Goal: Task Accomplishment & Management: Use online tool/utility

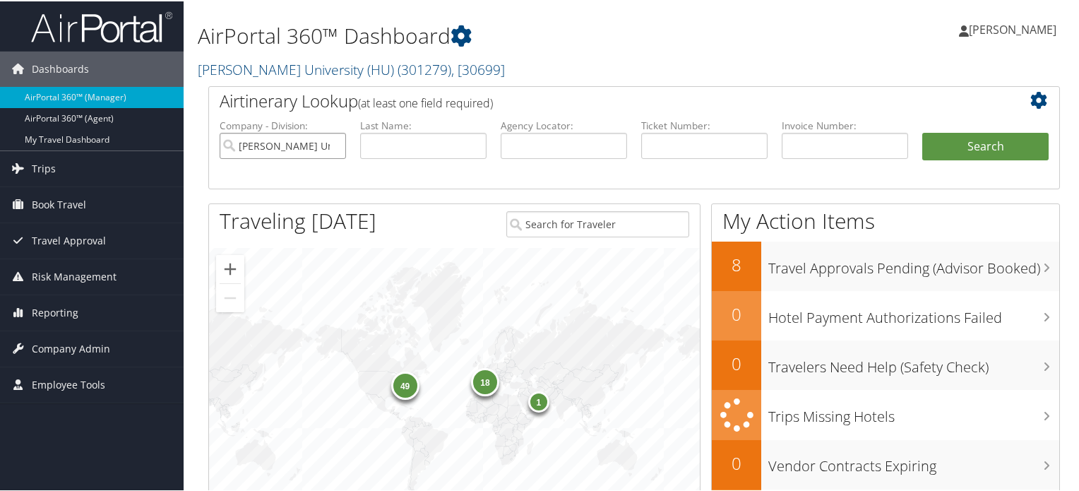
click at [331, 145] on input "[PERSON_NAME] University (HU)" at bounding box center [283, 144] width 126 height 26
click at [572, 146] on input "text" at bounding box center [563, 144] width 126 height 26
paste input "DCW9J3"
type input "DCW9J3"
click at [943, 129] on ul "Company - Division: First Name: Last Name: Agency Locator: DCW9J3 Departure Dat…" at bounding box center [633, 152] width 843 height 71
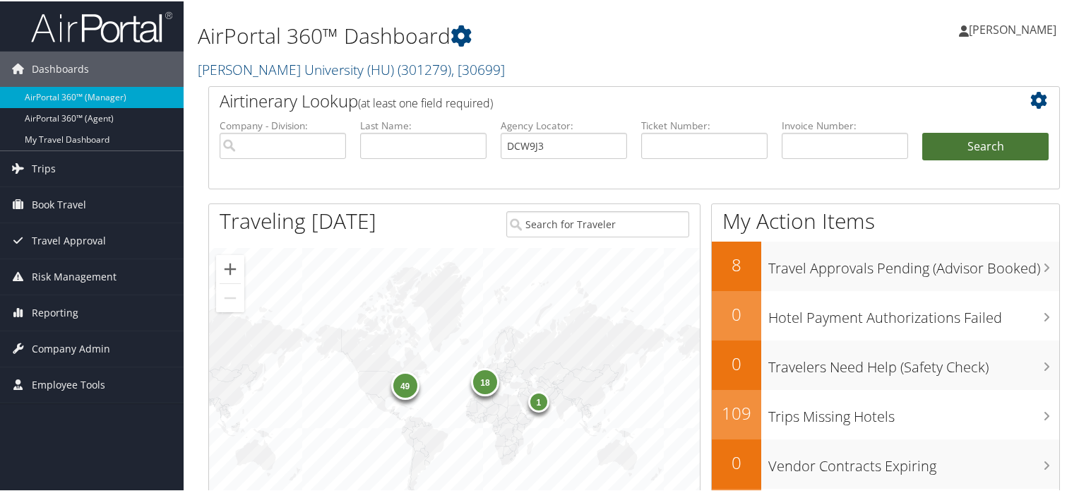
click at [952, 145] on button "Search" at bounding box center [985, 145] width 126 height 28
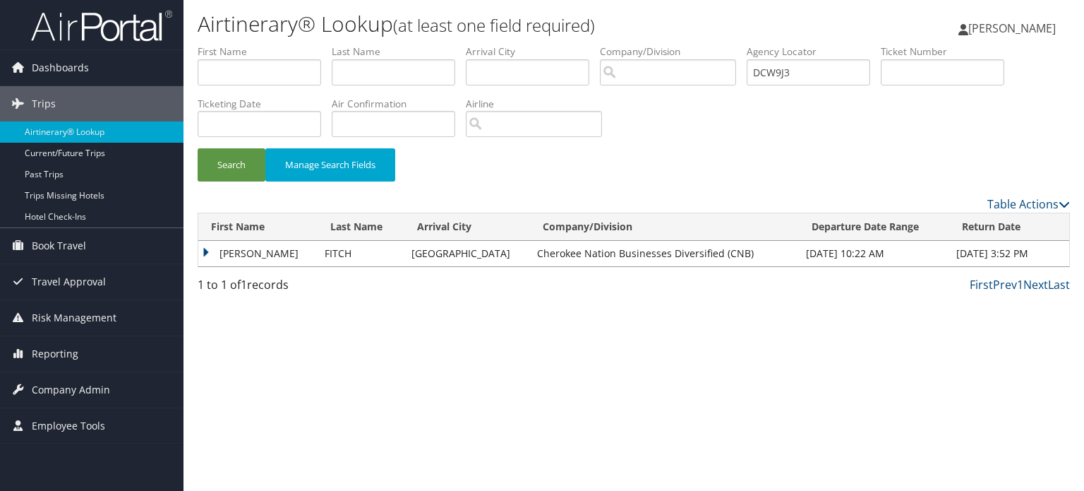
click at [298, 251] on td "BRANDON THOMAS" at bounding box center [257, 253] width 119 height 25
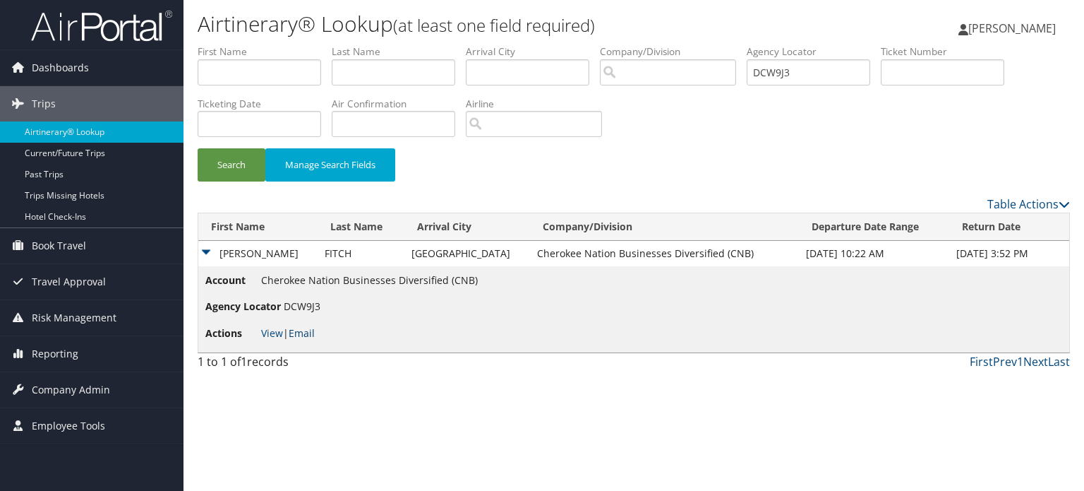
click at [313, 336] on link "Email" at bounding box center [302, 332] width 26 height 13
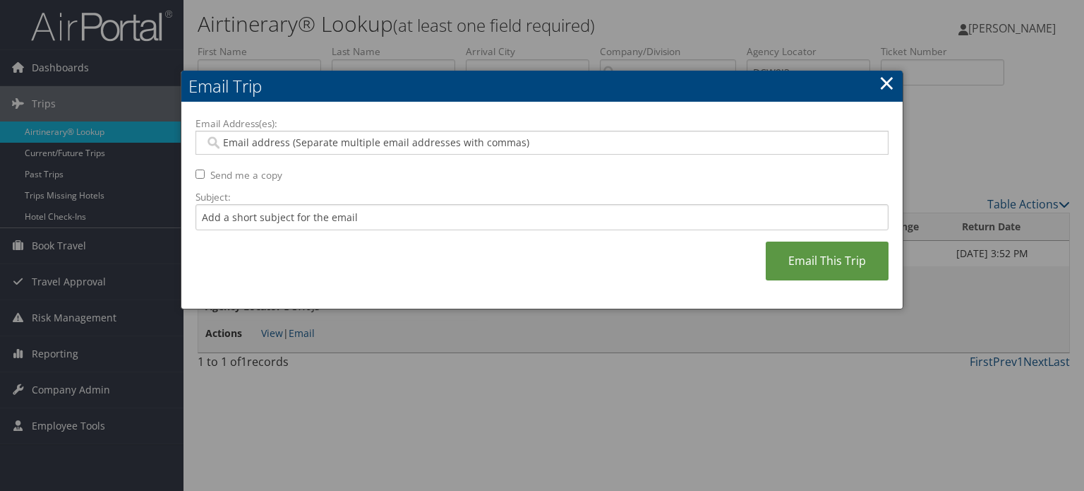
click at [340, 149] on div at bounding box center [542, 143] width 693 height 24
paste input "fitchbrandon53@gmail.com"
type input "fitchbrandon53@gmail.com"
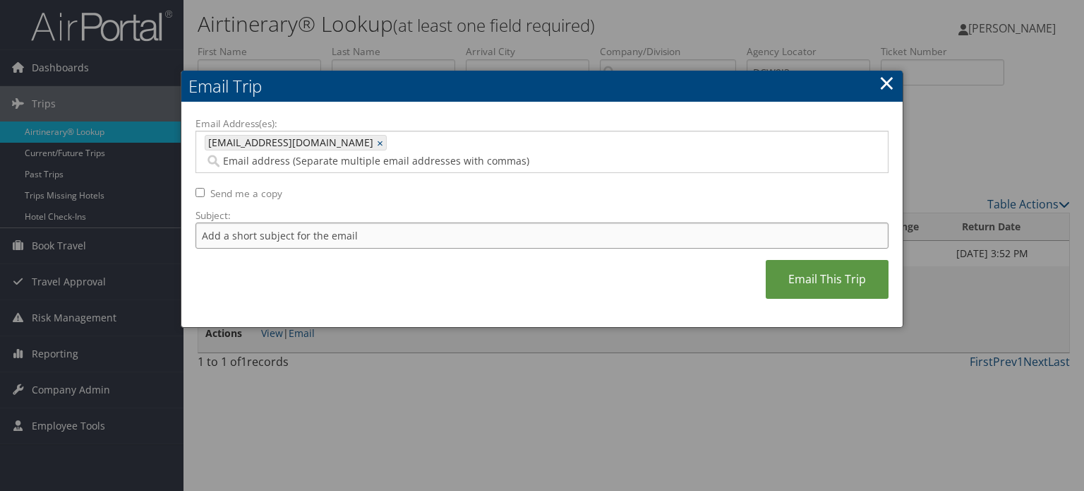
click at [319, 222] on input "Subject:" at bounding box center [542, 235] width 693 height 26
type input "American Air Invoice"
click at [834, 265] on link "Email This Trip" at bounding box center [827, 279] width 123 height 39
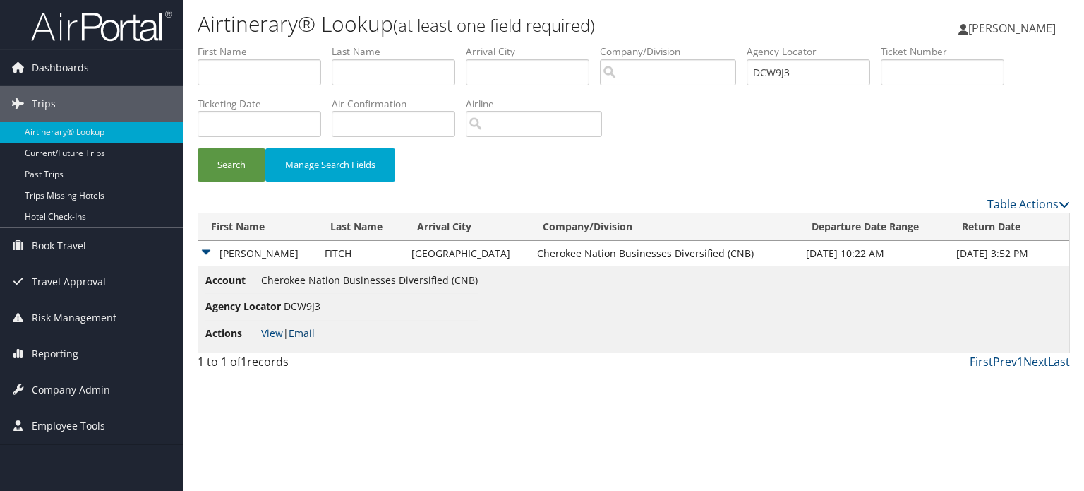
click at [311, 327] on link "Email" at bounding box center [302, 332] width 26 height 13
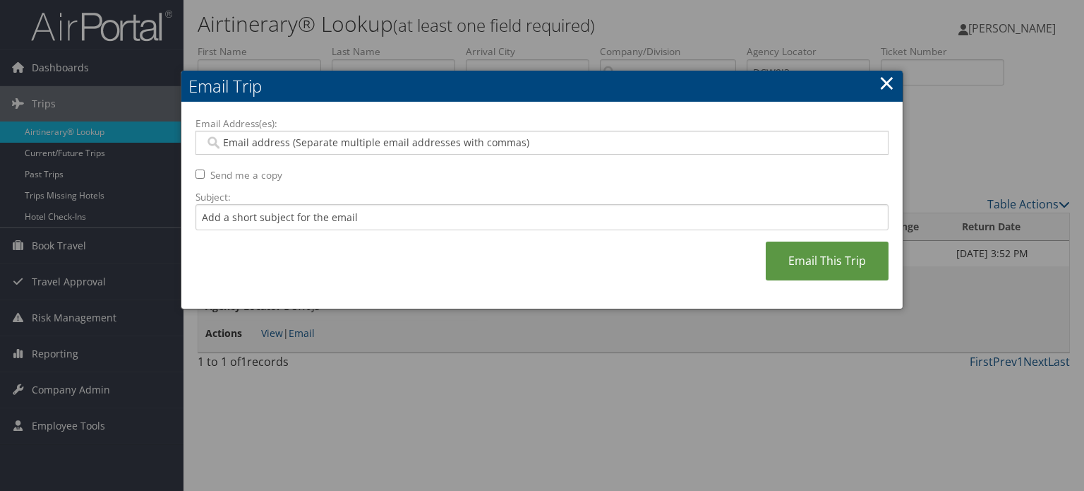
click at [312, 147] on input "Email Address(es):" at bounding box center [542, 143] width 675 height 14
paste input "fitch.brandon53@gmail.com"
type input "fitch.brandon53@gmail.com"
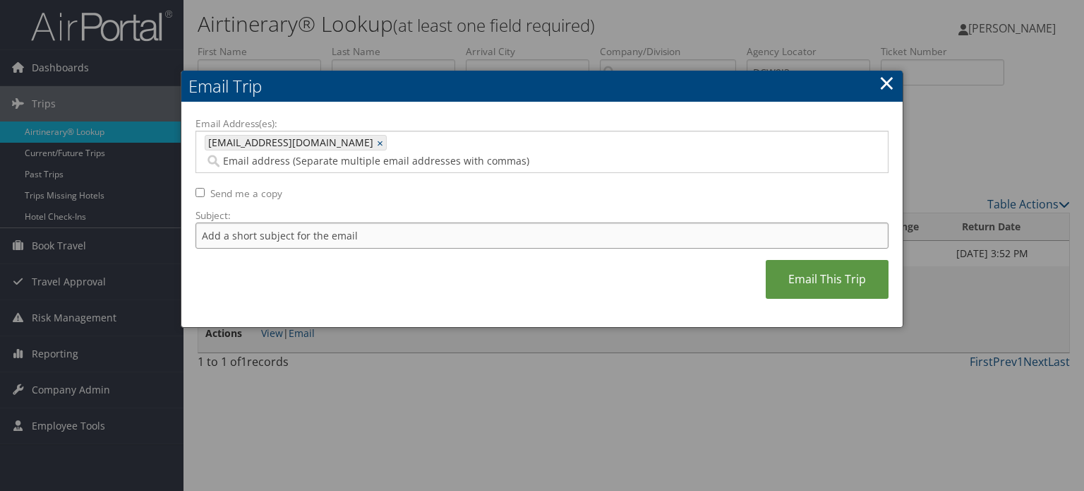
click at [287, 222] on input "Subject:" at bounding box center [542, 235] width 693 height 26
type input "American Air Invoice"
click at [839, 260] on link "Email This Trip" at bounding box center [827, 279] width 123 height 39
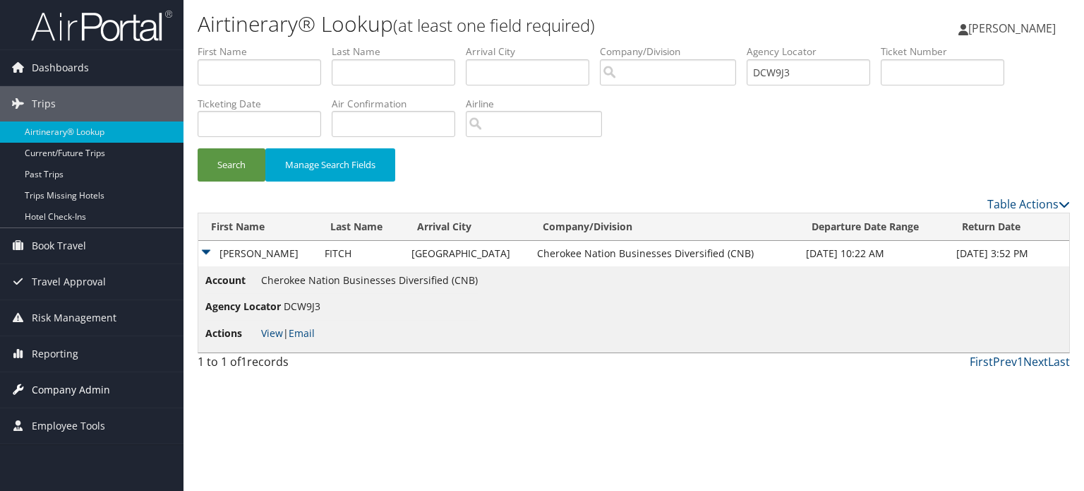
click at [94, 383] on span "Company Admin" at bounding box center [71, 389] width 78 height 35
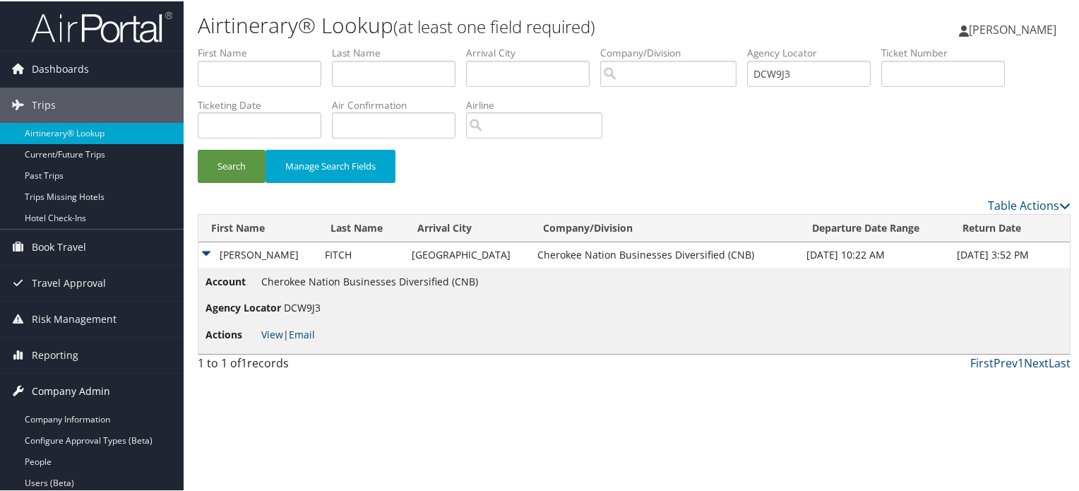
click at [76, 403] on span "Company Admin" at bounding box center [71, 389] width 78 height 35
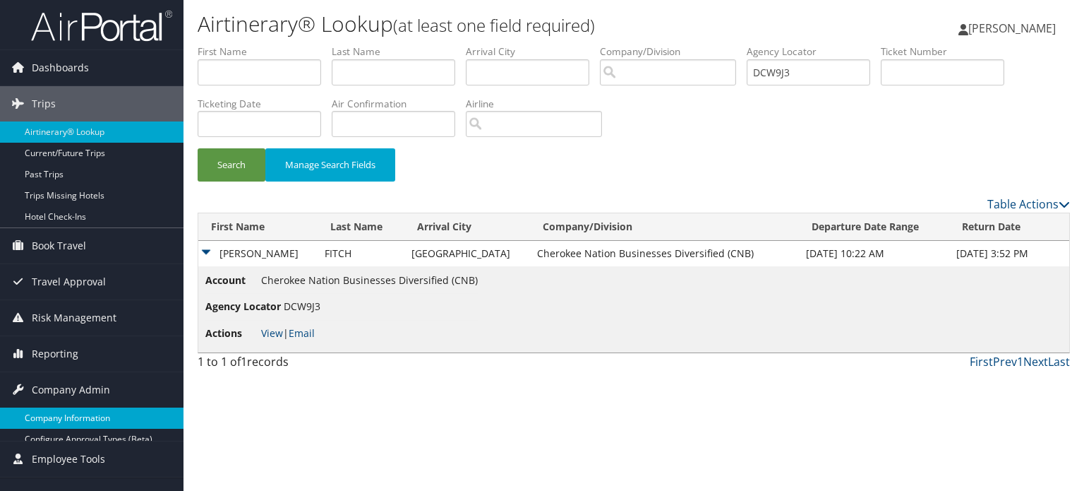
click at [77, 441] on span "Employee Tools" at bounding box center [68, 458] width 73 height 35
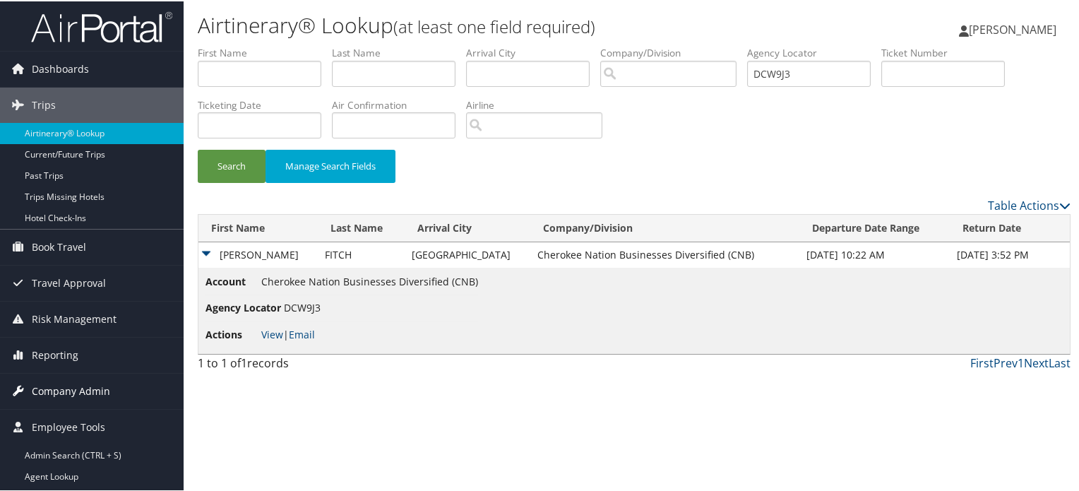
click at [82, 399] on span "Company Admin" at bounding box center [71, 389] width 78 height 35
click at [87, 390] on span "Company Admin" at bounding box center [71, 389] width 78 height 35
click at [86, 390] on span "Company Admin" at bounding box center [71, 389] width 78 height 35
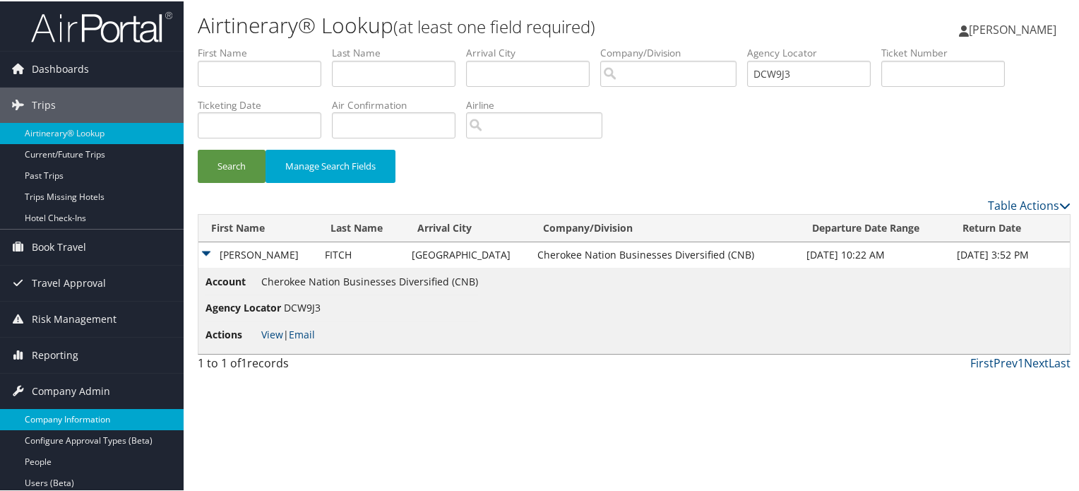
click at [77, 420] on link "Company Information" at bounding box center [92, 417] width 184 height 21
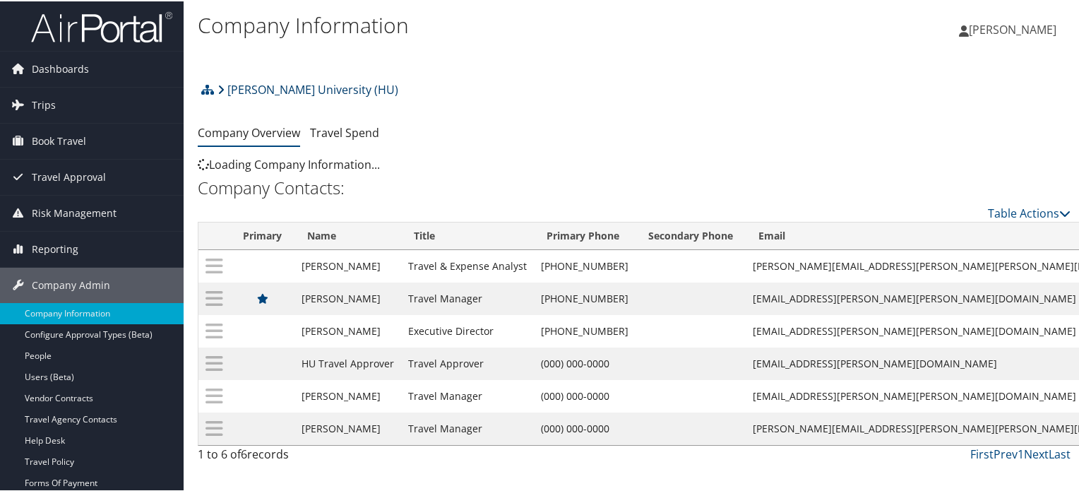
click at [296, 83] on link "Howard University (HU)" at bounding box center [307, 88] width 181 height 28
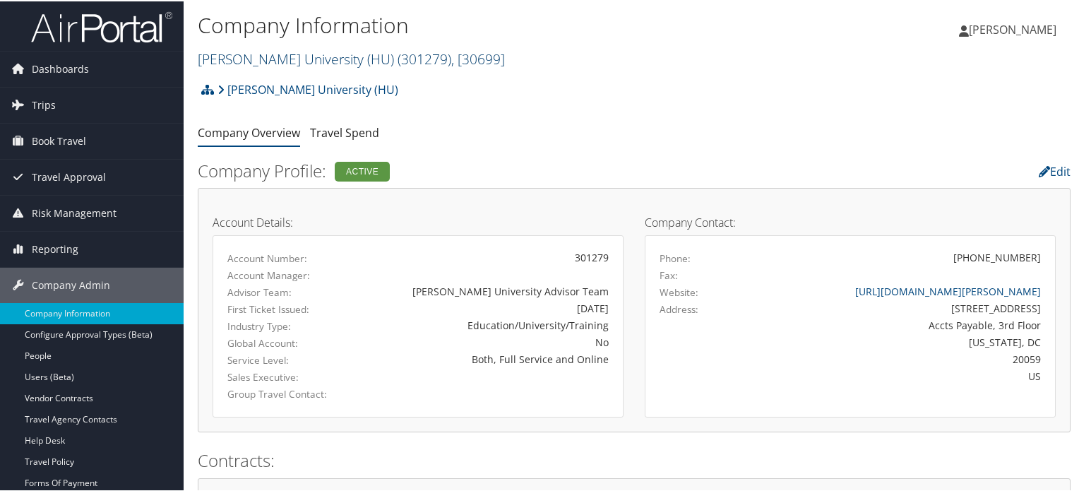
click at [314, 59] on link "[PERSON_NAME] University (HU) ( 301279 ) , [ 30699 ]" at bounding box center [351, 57] width 307 height 19
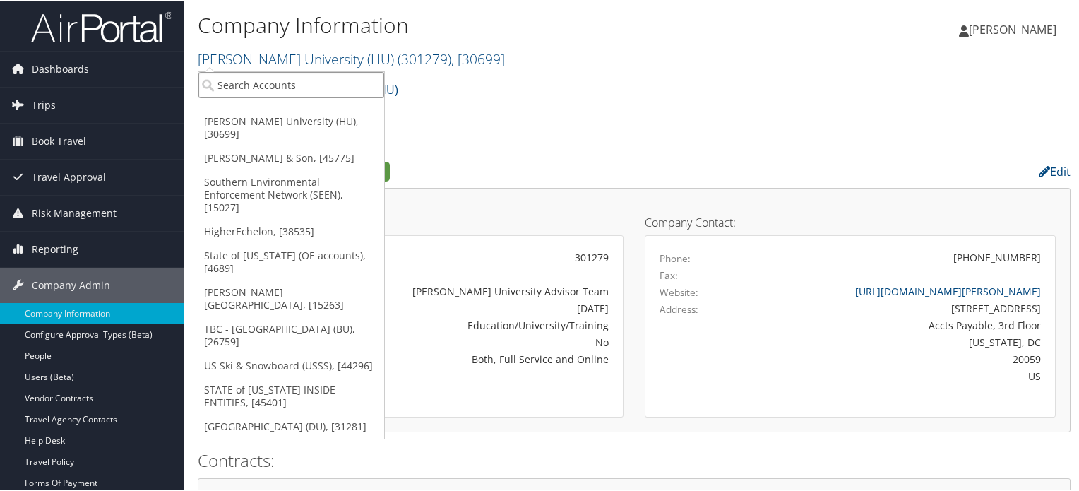
click at [291, 92] on input "search" at bounding box center [291, 84] width 186 height 26
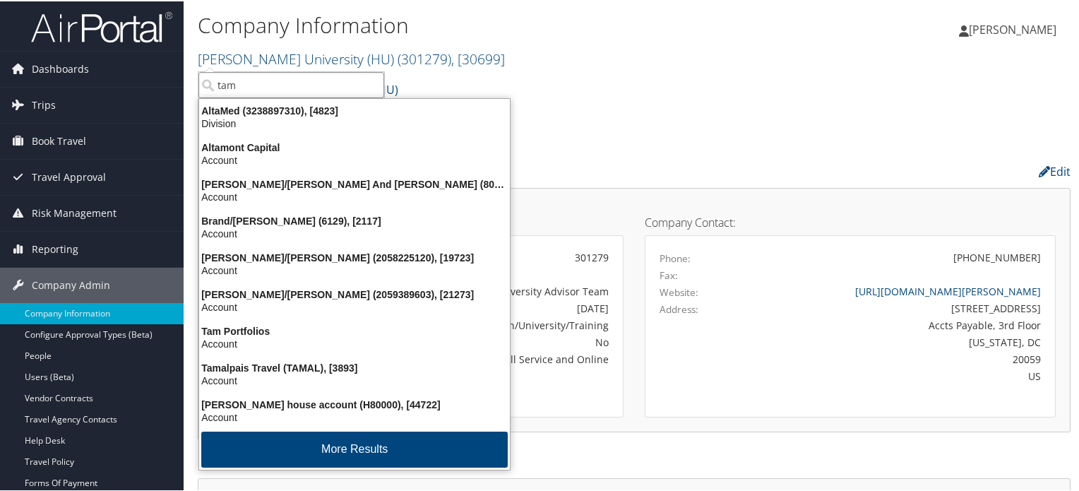
type input "tam"
